Goal: Task Accomplishment & Management: Use online tool/utility

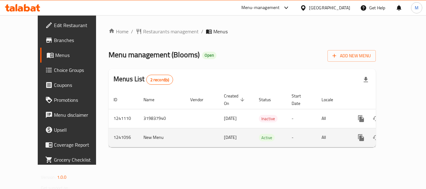
click at [403, 135] on icon "enhanced table" at bounding box center [406, 138] width 6 height 6
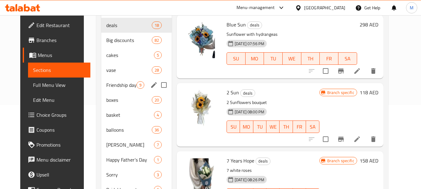
scroll to position [93, 0]
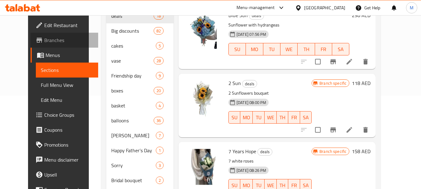
click at [44, 41] on span "Branches" at bounding box center [68, 39] width 49 height 7
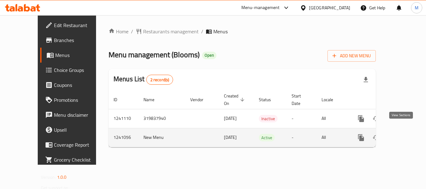
click at [403, 134] on icon "enhanced table" at bounding box center [405, 137] width 7 height 7
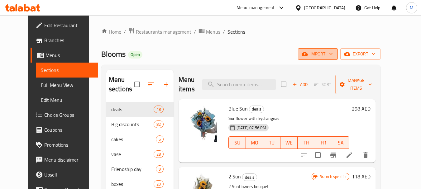
click at [333, 56] on span "import" at bounding box center [318, 54] width 30 height 8
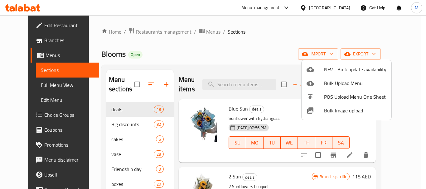
click at [269, 55] on div at bounding box center [213, 94] width 426 height 189
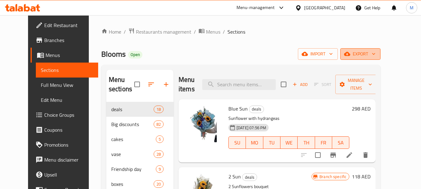
click at [375, 57] on span "export" at bounding box center [360, 54] width 30 height 8
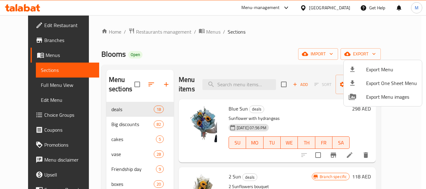
click at [296, 38] on div at bounding box center [213, 94] width 426 height 189
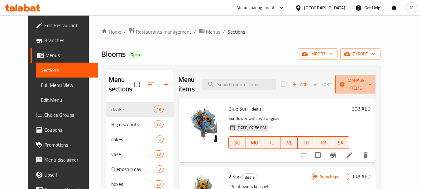
click at [372, 89] on span "Manage items" at bounding box center [356, 85] width 32 height 16
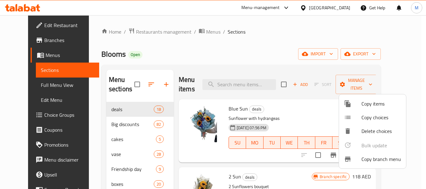
click at [376, 162] on span "Copy branch menu" at bounding box center [381, 158] width 40 height 7
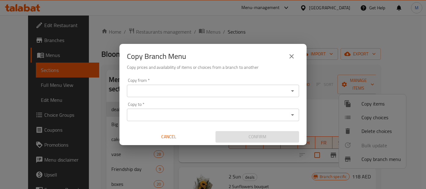
click at [184, 97] on div "Copy from *" at bounding box center [213, 91] width 172 height 12
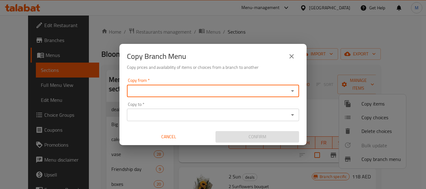
click at [178, 91] on input "Copy from   *" at bounding box center [208, 91] width 158 height 9
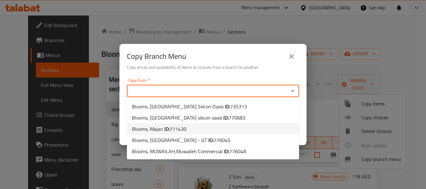
click at [165, 130] on b "ID:" at bounding box center [166, 128] width 5 height 9
type input "Blooms, Majan"
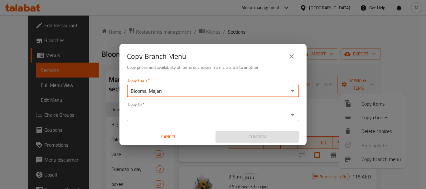
click at [179, 115] on input "Copy to   *" at bounding box center [208, 115] width 158 height 9
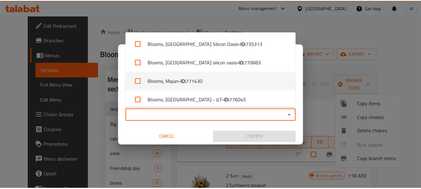
scroll to position [23, 0]
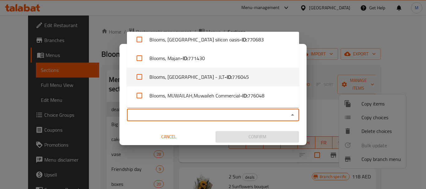
click at [172, 79] on li "Blooms, Jumeirah Lakes Towers - JLT - ID: 776045" at bounding box center [213, 77] width 172 height 19
checkbox input "true"
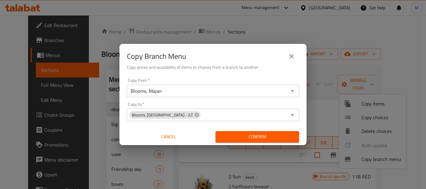
click at [205, 128] on div "Copy from   * Blooms, Majan Copy from * Copy to   * Blooms, Jumeirah Lakes Towe…" at bounding box center [212, 110] width 187 height 69
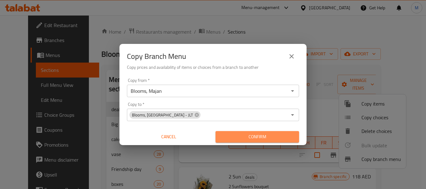
click at [232, 136] on span "Confirm" at bounding box center [257, 137] width 74 height 8
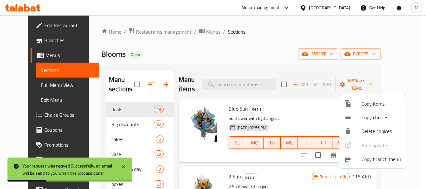
click at [226, 64] on div at bounding box center [213, 94] width 426 height 189
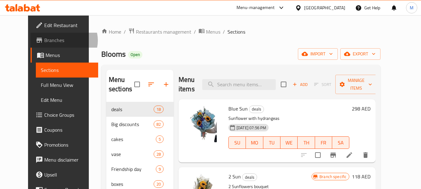
click at [44, 41] on span "Branches" at bounding box center [68, 39] width 49 height 7
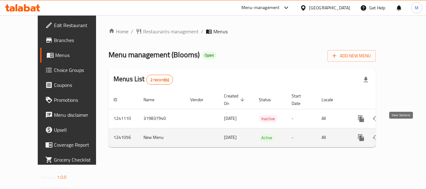
click at [402, 134] on icon "enhanced table" at bounding box center [405, 137] width 7 height 7
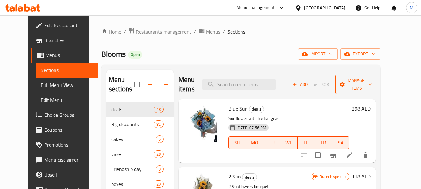
click at [357, 82] on span "Manage items" at bounding box center [356, 85] width 32 height 16
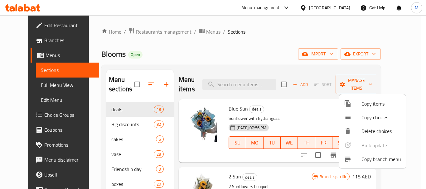
click at [367, 157] on span "Copy branch menu" at bounding box center [381, 158] width 40 height 7
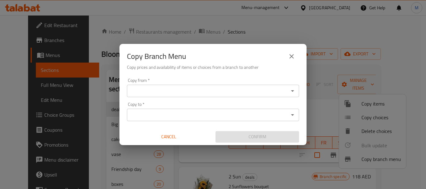
click at [155, 89] on input "Copy from   *" at bounding box center [208, 91] width 158 height 9
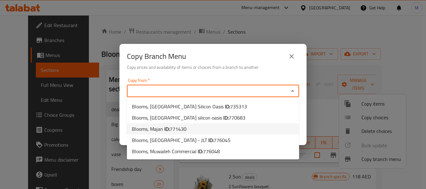
click at [156, 127] on span "Blooms, Majan ID: 771430" at bounding box center [159, 128] width 55 height 7
type input "Blooms, Majan"
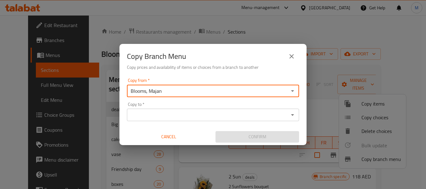
click at [172, 114] on input "Copy to   *" at bounding box center [208, 115] width 158 height 9
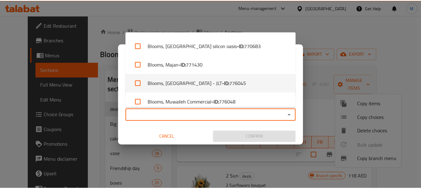
scroll to position [23, 0]
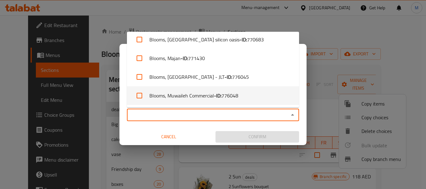
click at [173, 97] on li "Blooms, Muwaileh Commercial - ID: 776048" at bounding box center [213, 95] width 172 height 19
checkbox input "true"
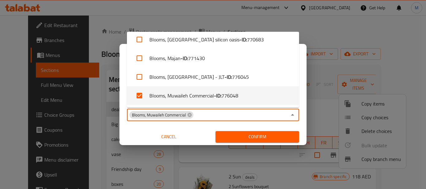
click at [226, 136] on span "Confirm" at bounding box center [257, 137] width 74 height 8
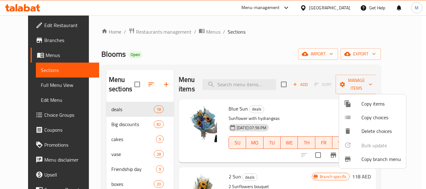
click at [38, 41] on div at bounding box center [213, 94] width 426 height 189
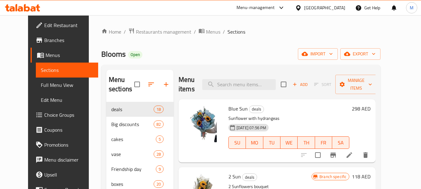
click at [44, 42] on span "Branches" at bounding box center [68, 39] width 49 height 7
